Goal: Transaction & Acquisition: Purchase product/service

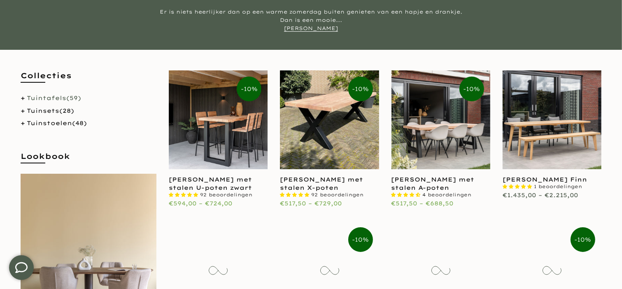
scroll to position [144, 0]
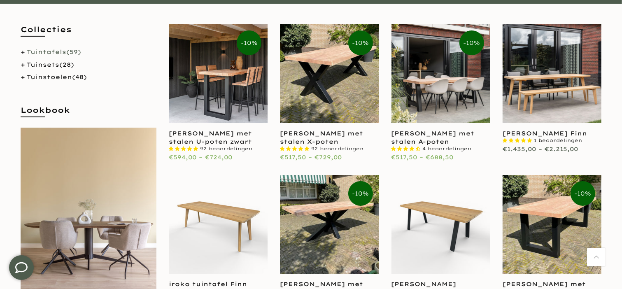
click at [35, 53] on link "Tuintafels (59)" at bounding box center [54, 51] width 54 height 7
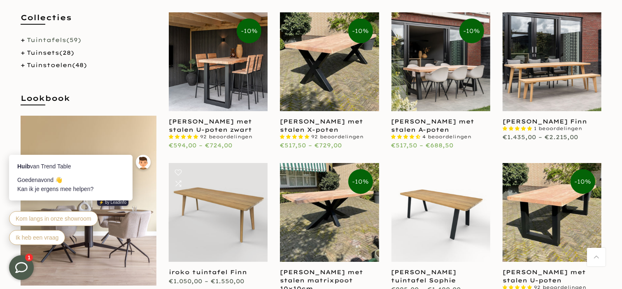
scroll to position [142, 0]
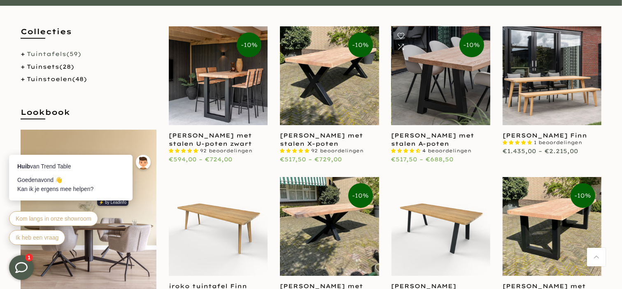
click at [458, 82] on link at bounding box center [441, 75] width 99 height 99
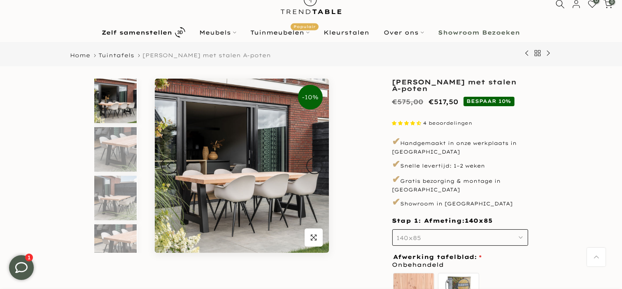
scroll to position [18, 0]
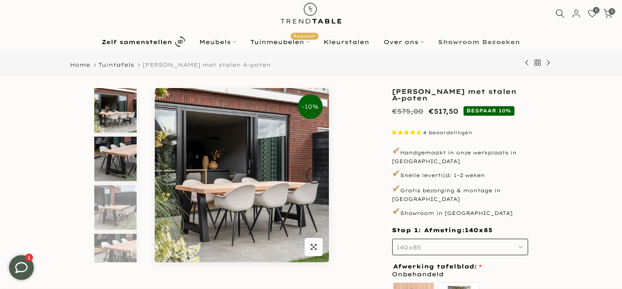
click at [111, 157] on img at bounding box center [115, 159] width 42 height 44
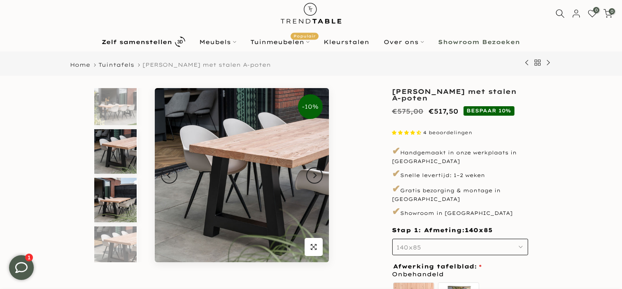
click at [115, 198] on img at bounding box center [115, 200] width 42 height 44
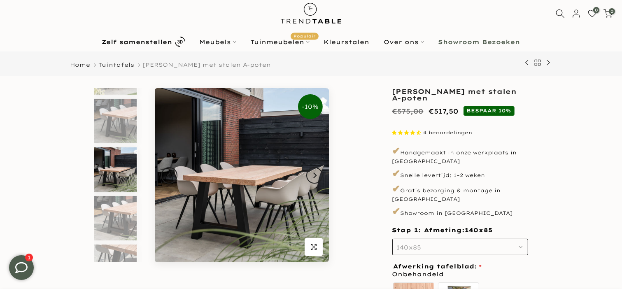
scroll to position [56, 0]
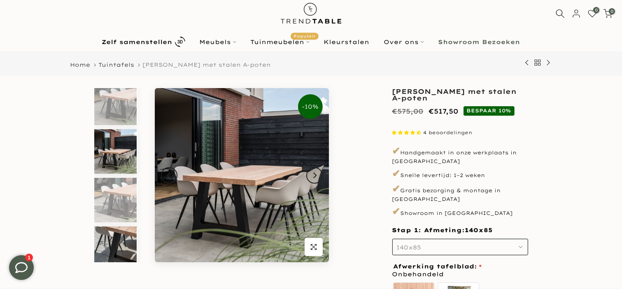
click at [116, 237] on img at bounding box center [115, 248] width 42 height 44
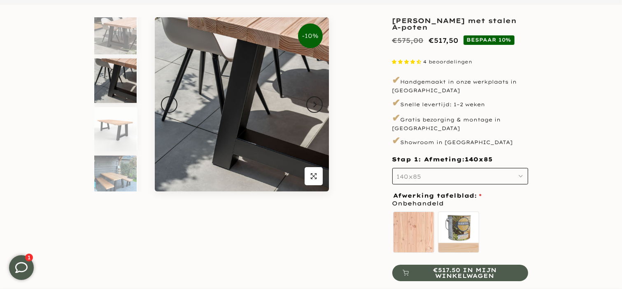
scroll to position [92, 0]
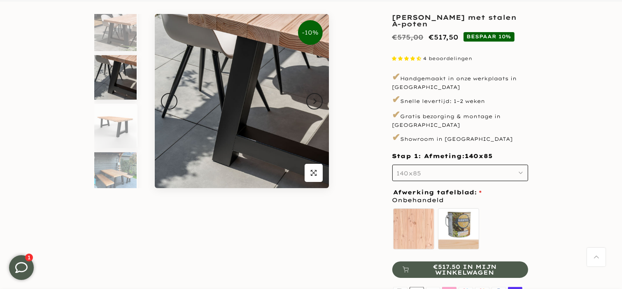
click at [434, 153] on h4 "Stap 1: Afmeting: 140x85" at bounding box center [460, 156] width 136 height 8
click at [434, 165] on button "140x85" at bounding box center [460, 173] width 136 height 16
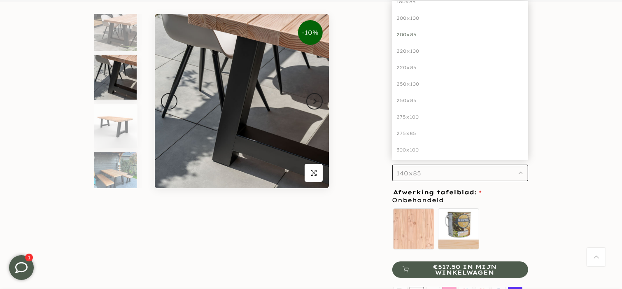
scroll to position [99, 0]
click at [405, 73] on div "250x100" at bounding box center [460, 81] width 136 height 16
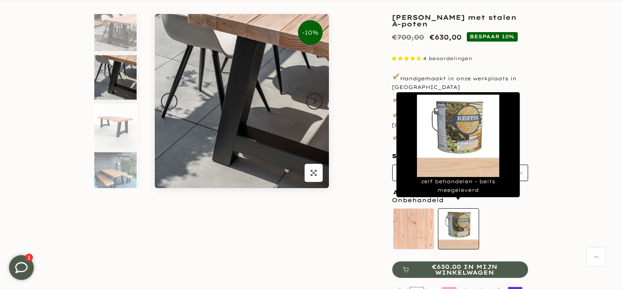
click at [460, 222] on label "zelf behandelen - beits meegeleverd" at bounding box center [458, 228] width 41 height 41
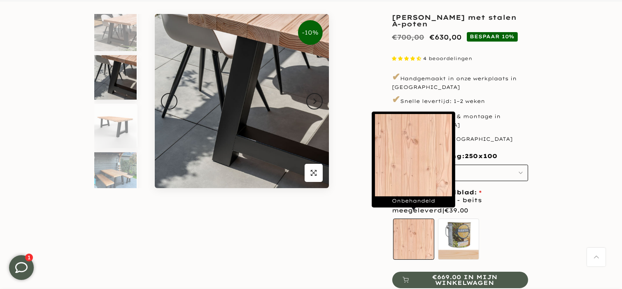
click at [421, 236] on label "Onbehandeld" at bounding box center [413, 239] width 41 height 41
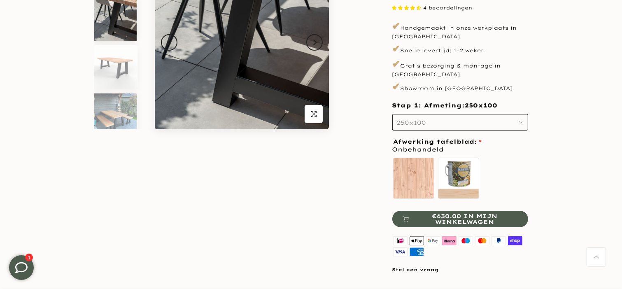
scroll to position [146, 0]
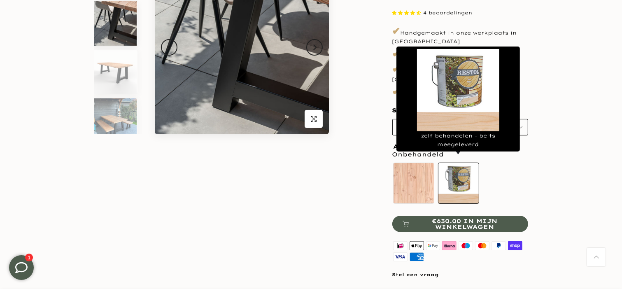
click at [446, 195] on label "zelf behandelen - beits meegeleverd" at bounding box center [458, 183] width 41 height 41
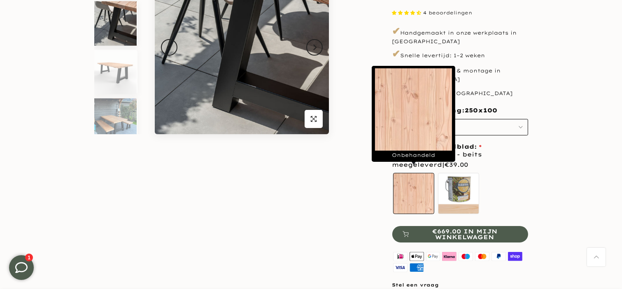
click at [418, 194] on label "Onbehandeld" at bounding box center [413, 193] width 41 height 41
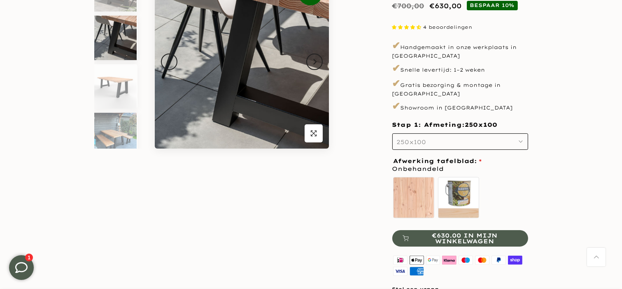
scroll to position [128, 0]
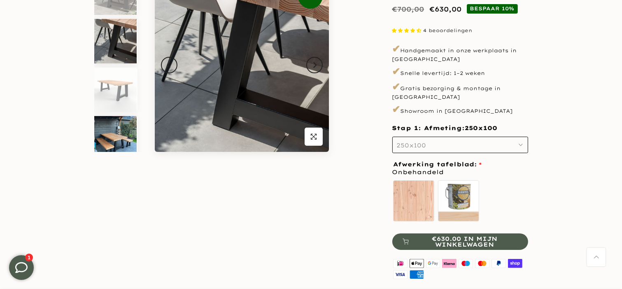
click at [112, 149] on img at bounding box center [115, 138] width 42 height 44
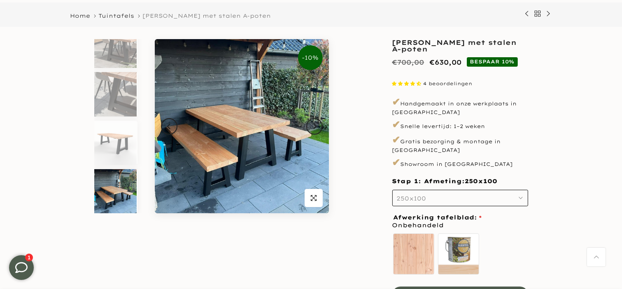
scroll to position [51, 0]
